Goal: Communication & Community: Answer question/provide support

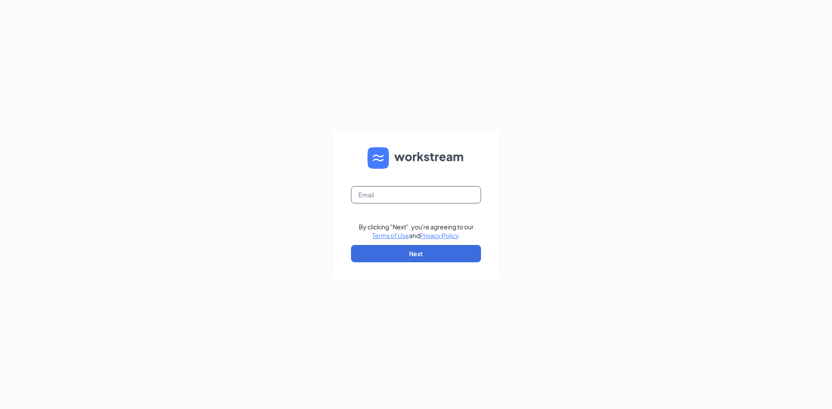
click at [457, 198] on input "text" at bounding box center [416, 194] width 130 height 17
type input "[EMAIL_ADDRESS][DOMAIN_NAME]"
click at [410, 255] on button "Next" at bounding box center [416, 253] width 130 height 17
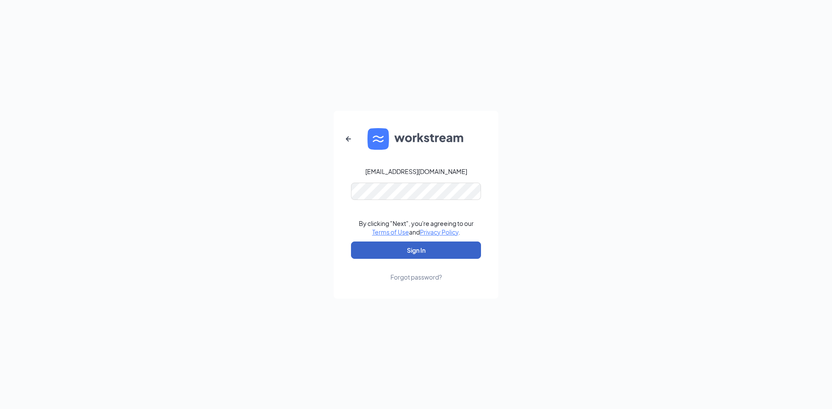
click at [418, 249] on button "Sign In" at bounding box center [416, 250] width 130 height 17
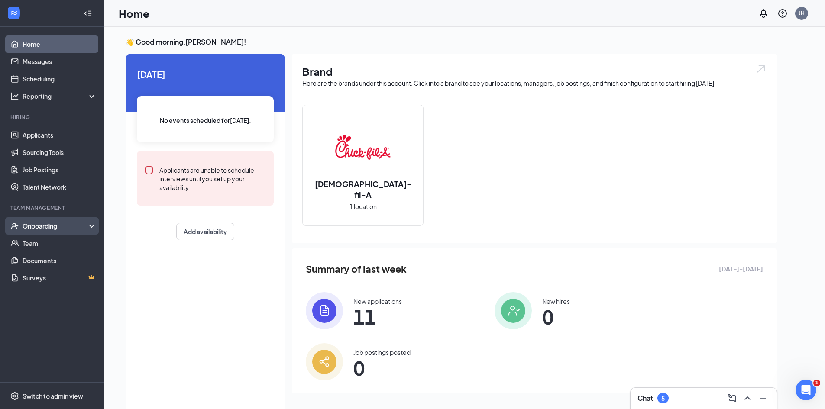
click at [58, 225] on div "Onboarding" at bounding box center [56, 226] width 67 height 9
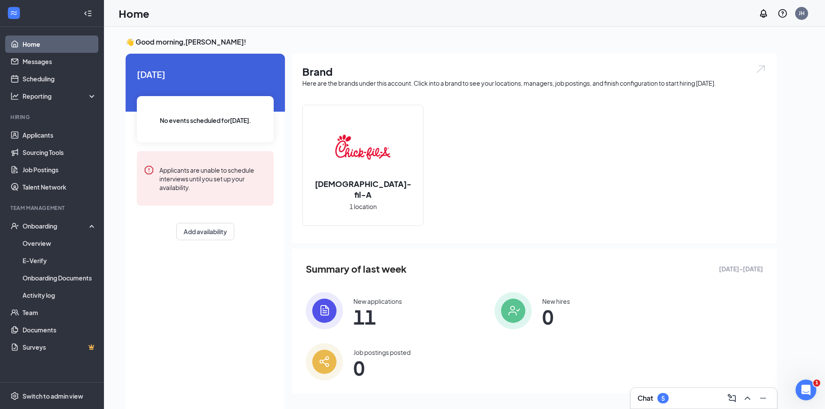
click at [705, 394] on div "Chat 5" at bounding box center [704, 399] width 133 height 14
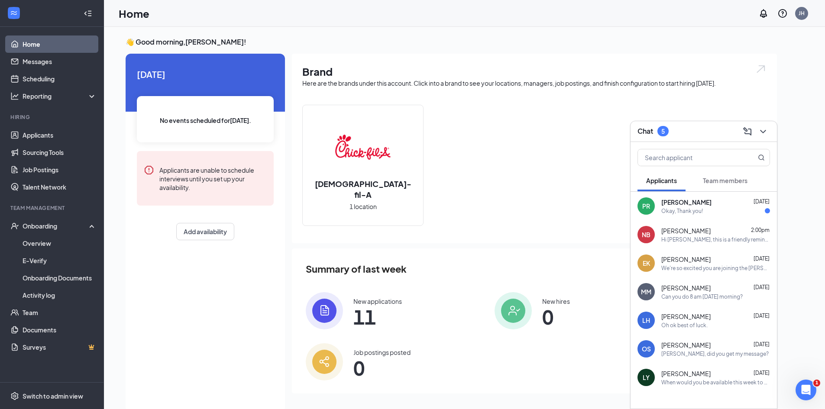
click at [710, 183] on span "Team members" at bounding box center [725, 181] width 45 height 8
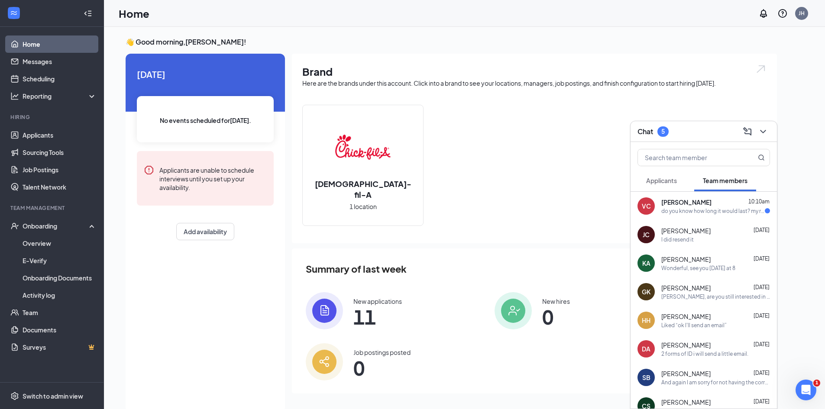
click at [700, 211] on div "do you know how long it would last? my ride has work at 6 in the evening so i w…" at bounding box center [713, 211] width 104 height 7
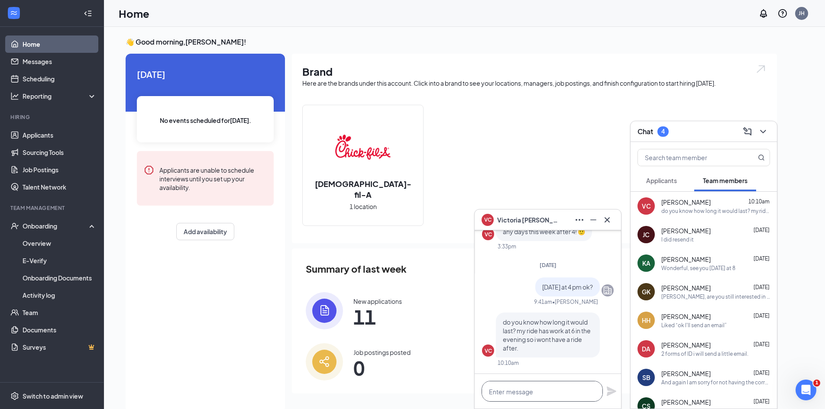
click at [502, 388] on textarea at bounding box center [542, 391] width 121 height 21
type textarea "About an hour"
click at [607, 388] on icon "Plane" at bounding box center [612, 392] width 10 height 10
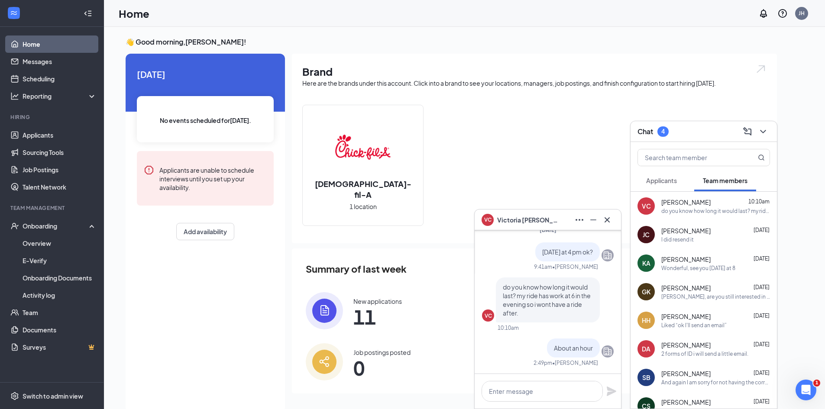
click at [555, 225] on div "VC Victoria Cajero" at bounding box center [548, 220] width 133 height 14
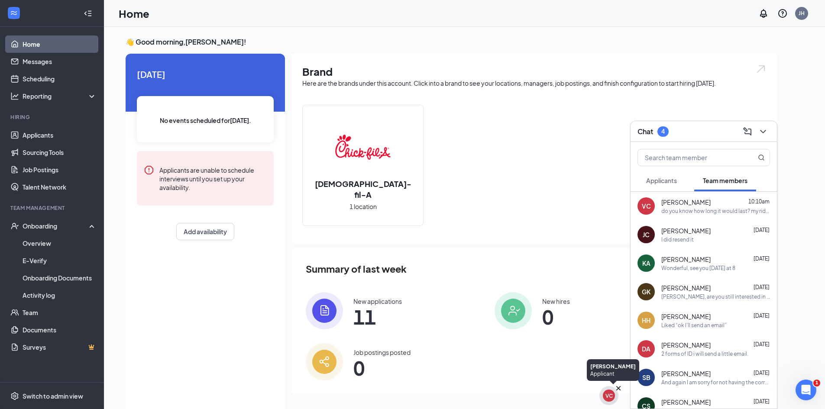
click at [609, 397] on div "VC" at bounding box center [609, 395] width 7 height 7
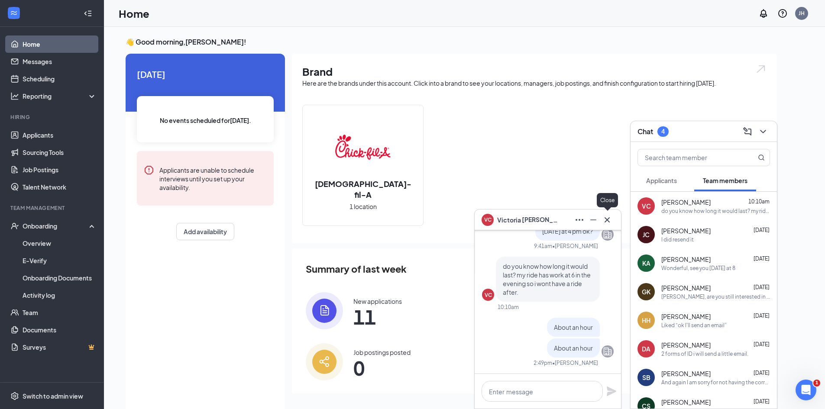
click at [607, 221] on icon "Cross" at bounding box center [607, 220] width 10 height 10
